Goal: Transaction & Acquisition: Purchase product/service

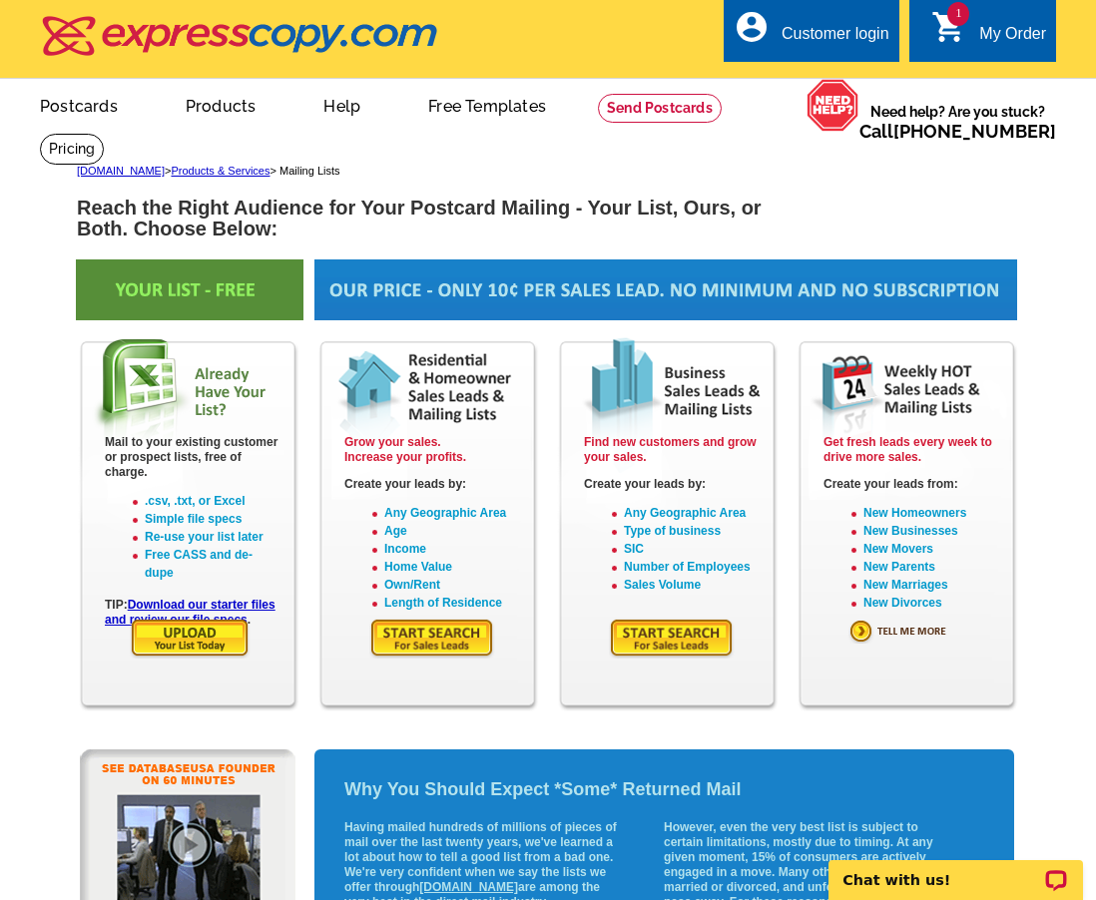
click at [434, 643] on img at bounding box center [432, 638] width 126 height 41
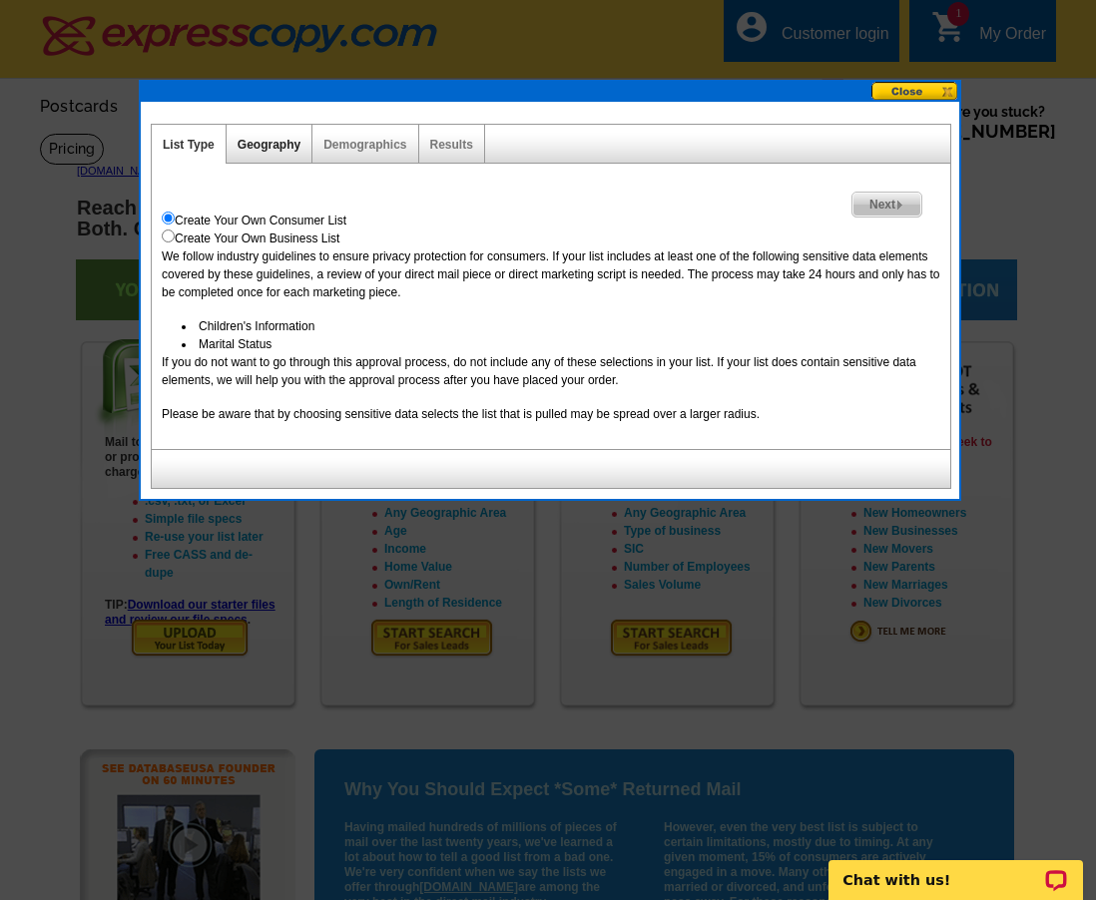
click at [274, 143] on link "Geography" at bounding box center [269, 145] width 63 height 14
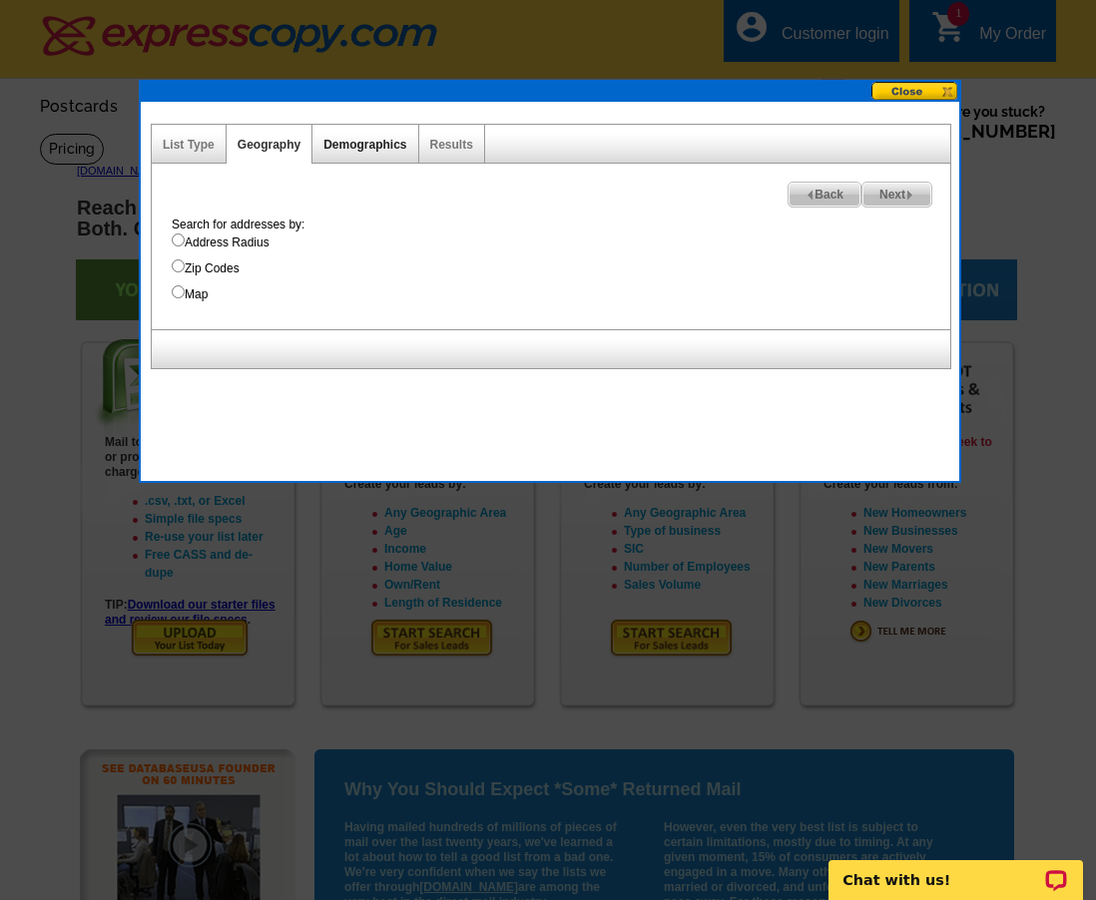
click at [362, 146] on link "Demographics" at bounding box center [364, 145] width 83 height 14
select select
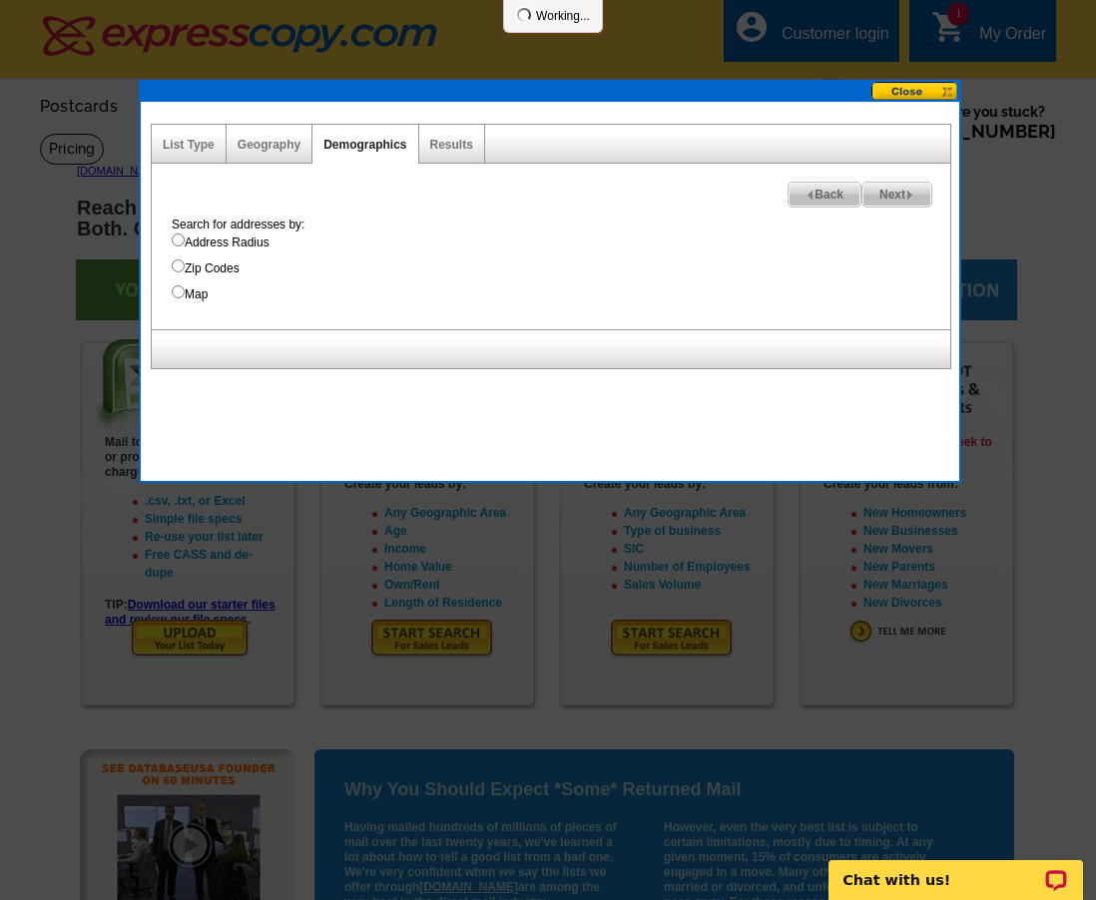
select select
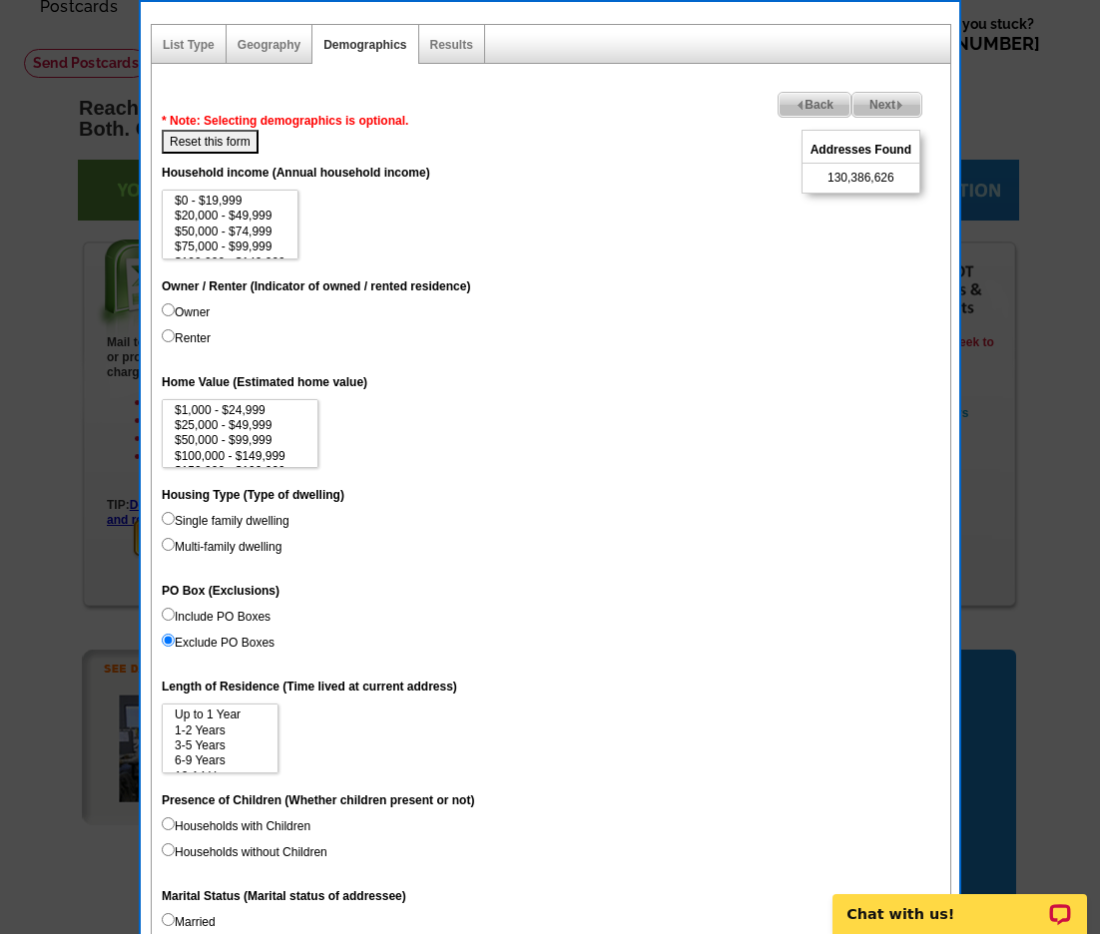
scroll to position [200, 0]
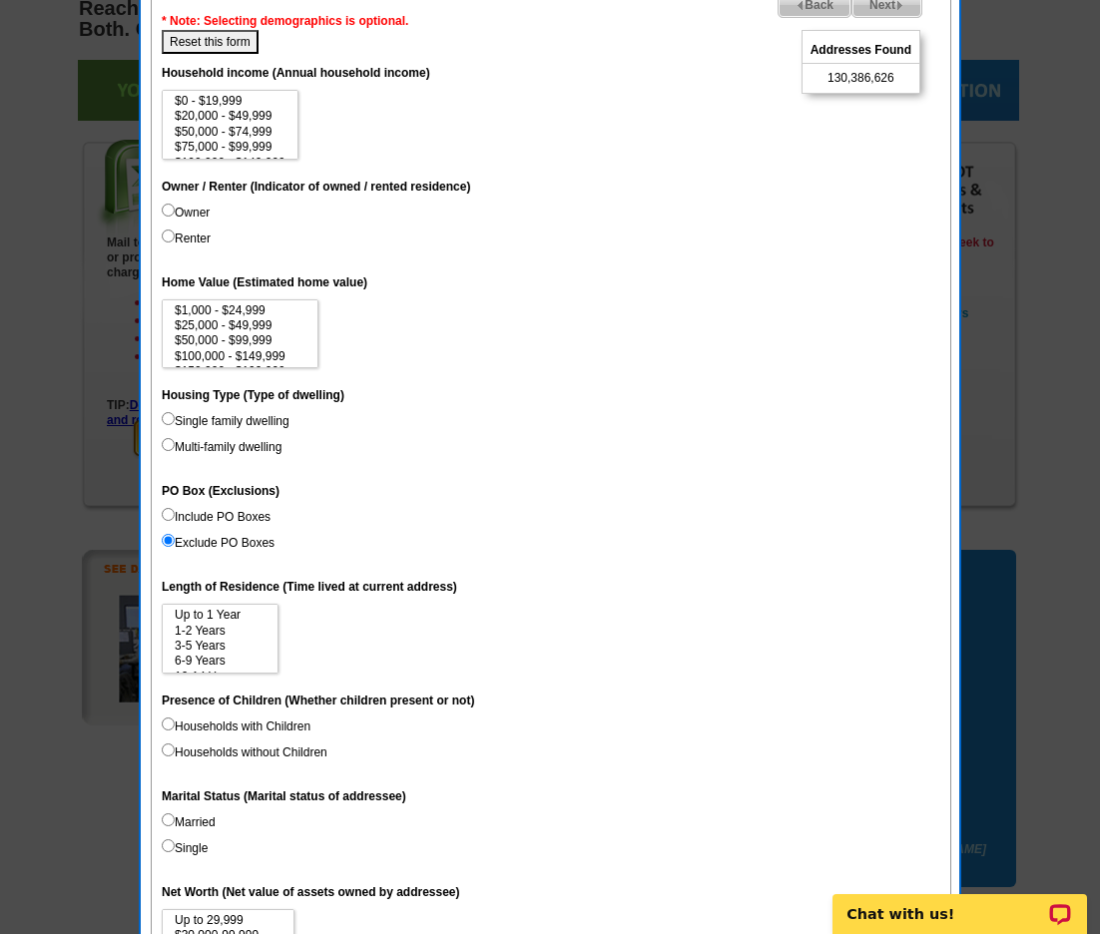
click at [528, 706] on dt "Presence of Children (Whether children present or not)" at bounding box center [551, 700] width 779 height 36
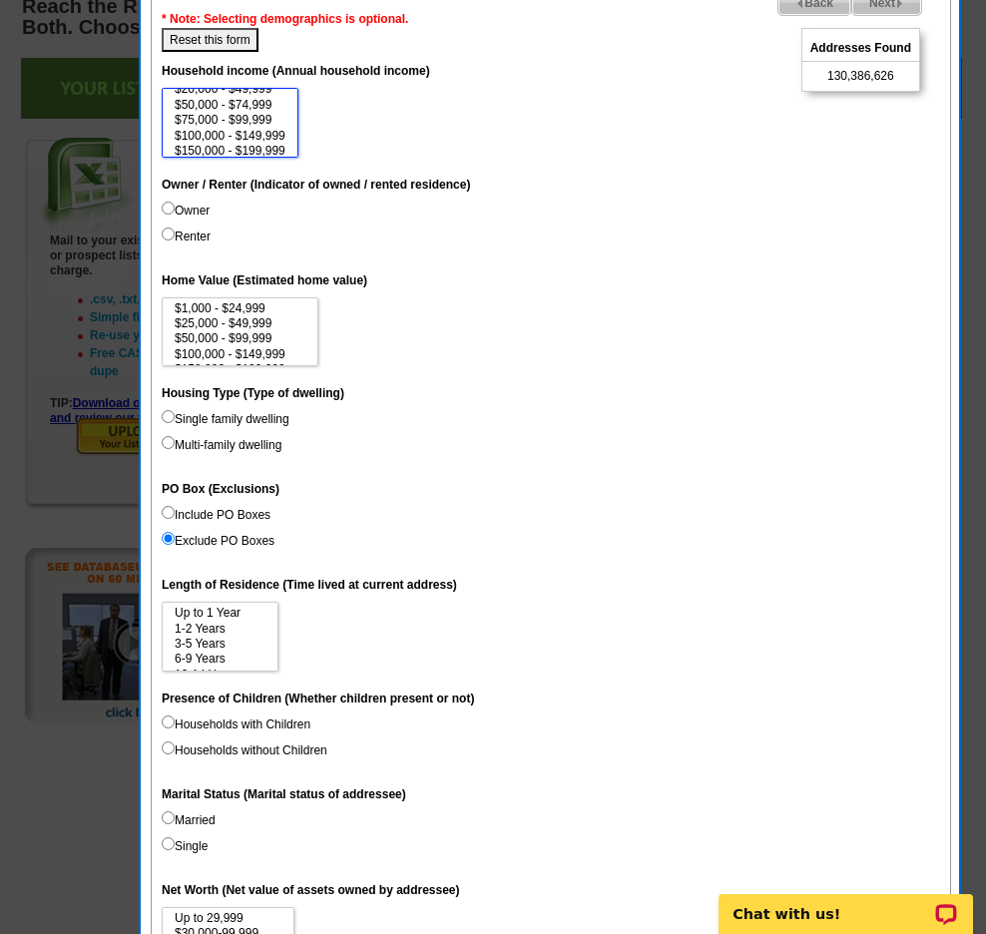
scroll to position [18, 0]
select select "75000-99999"
click at [260, 126] on option "$75,000 - $99,999" at bounding box center [230, 127] width 115 height 15
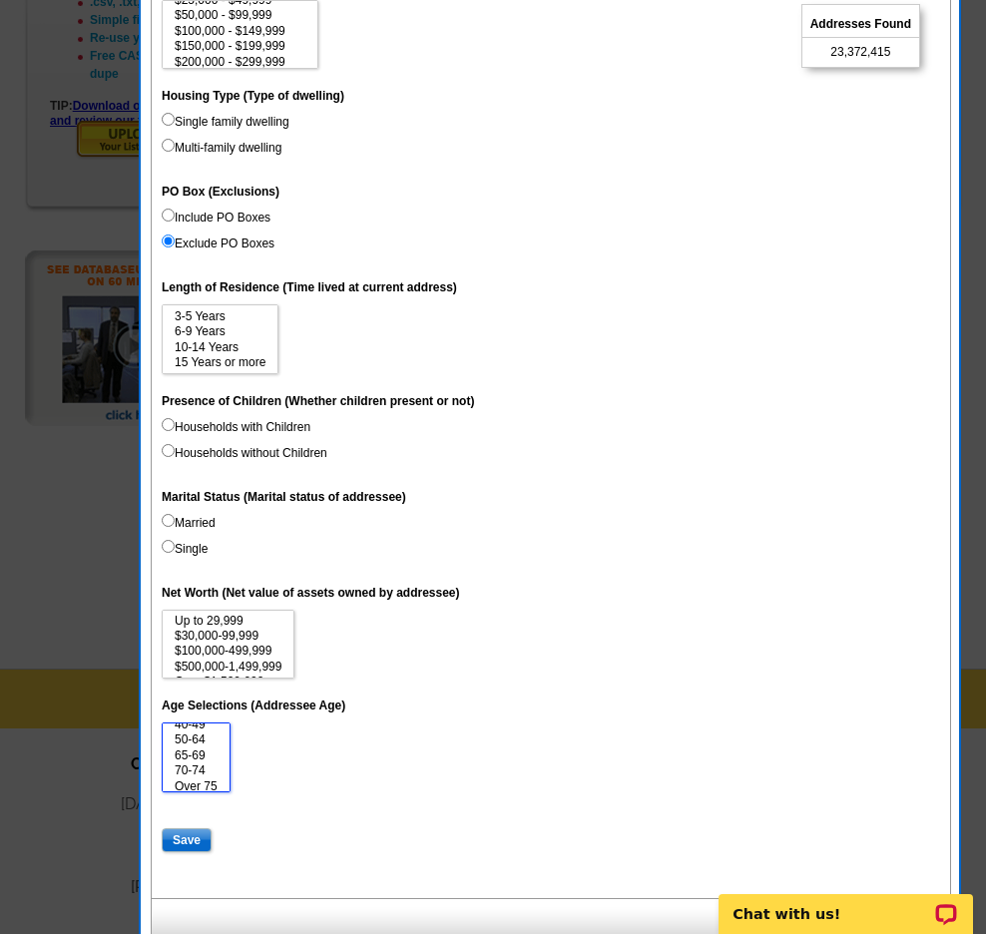
scroll to position [46, 0]
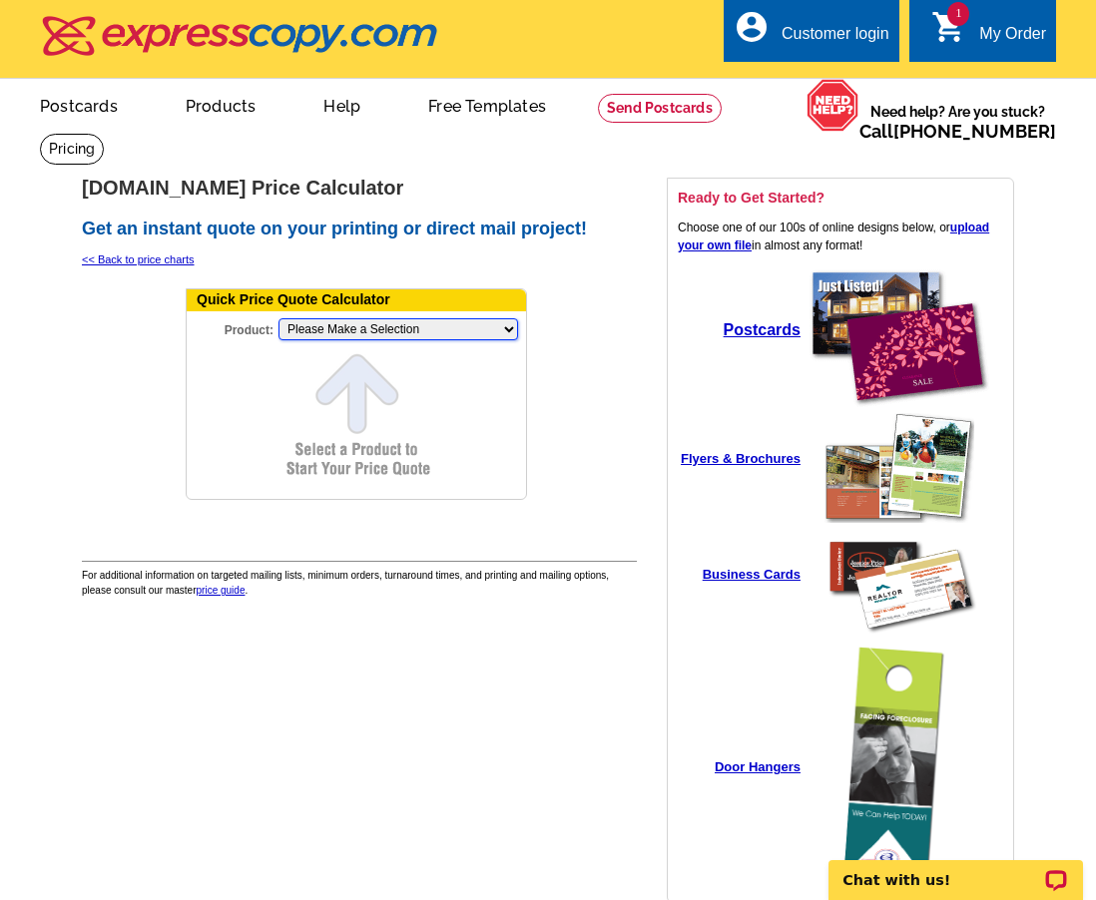
click at [356, 337] on select "Please Make a Selection Jumbo Postcard (5.5" x 8.5") Regular Postcard (4.25" x …" at bounding box center [399, 329] width 240 height 22
select select "3"
click at [279, 319] on select "Please Make a Selection Jumbo Postcard (5.5" x 8.5") Regular Postcard (4.25" x …" at bounding box center [399, 329] width 240 height 22
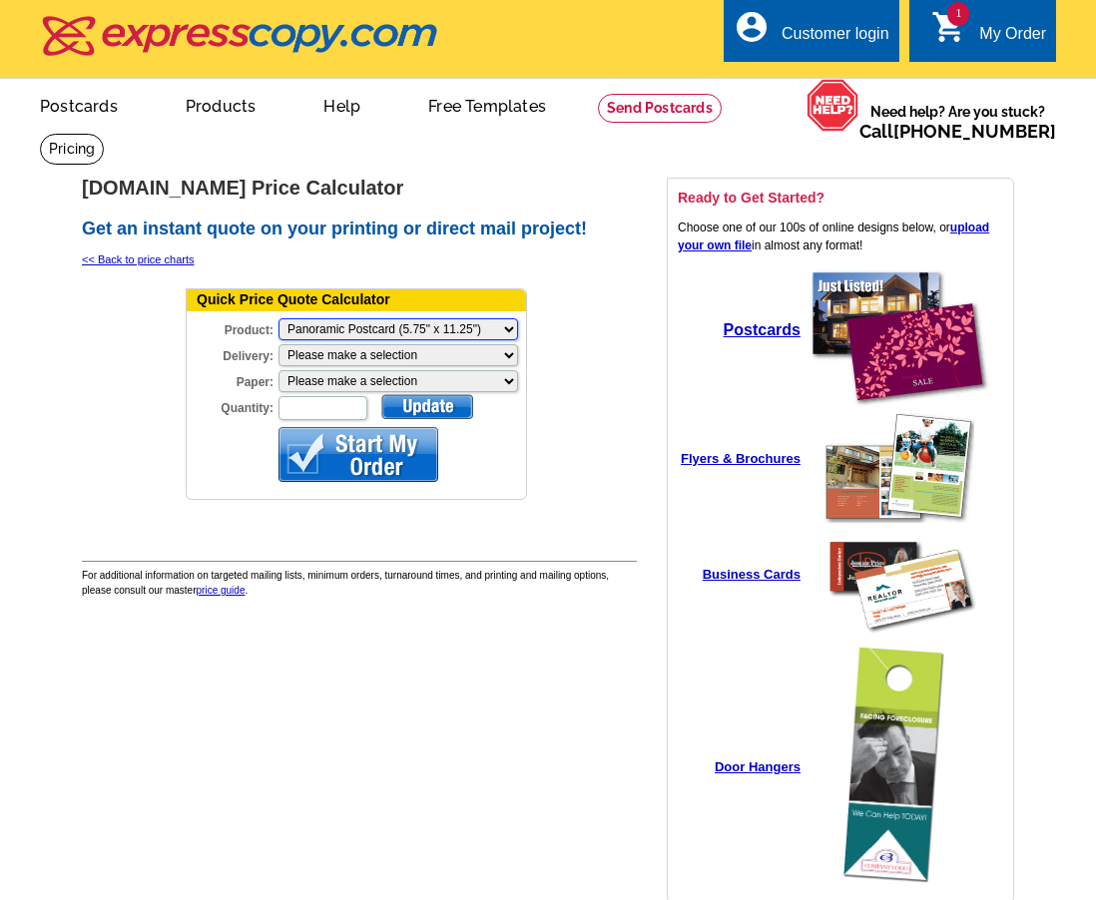
click at [352, 337] on select "Please Make a Selection Jumbo Postcard (5.5" x 8.5") Regular Postcard (4.25" x …" at bounding box center [399, 329] width 240 height 22
click at [393, 331] on select "Please Make a Selection Jumbo Postcard (5.5" x 8.5") Regular Postcard (4.25" x …" at bounding box center [399, 329] width 240 height 22
